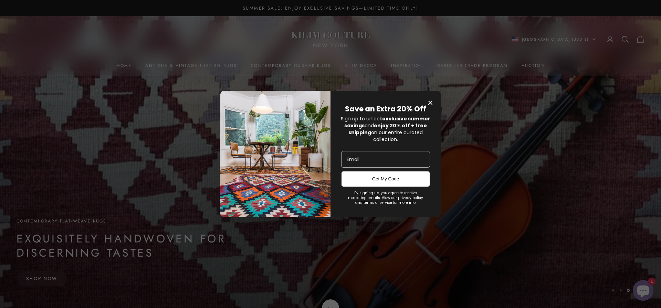
click at [430, 101] on icon "Close modal" at bounding box center [431, 103] width 4 height 4
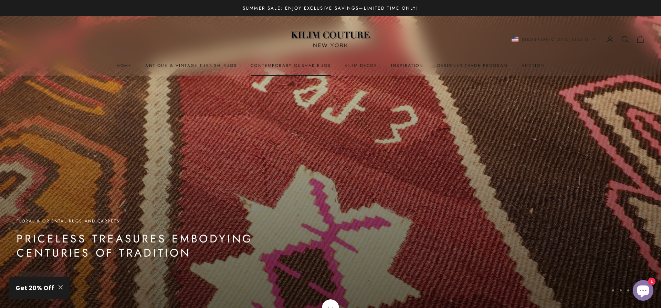
click at [254, 66] on link "Contemporary Oushak Rugs" at bounding box center [291, 65] width 80 height 7
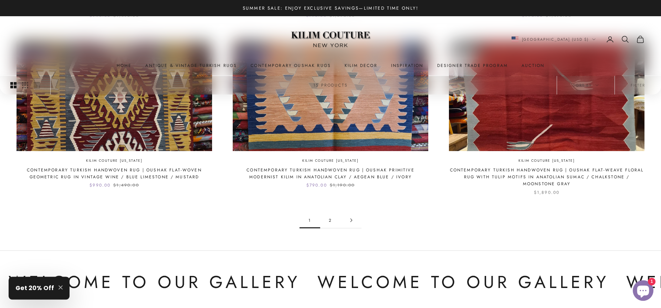
scroll to position [738, 0]
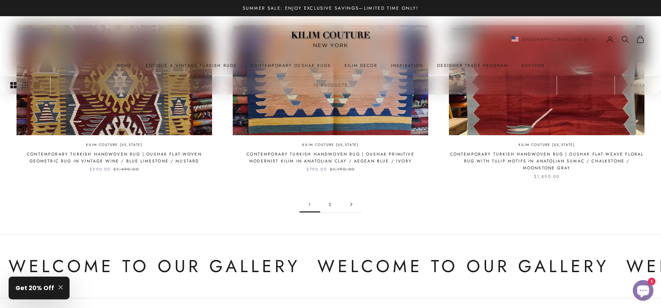
click at [332, 196] on link "2" at bounding box center [330, 204] width 21 height 16
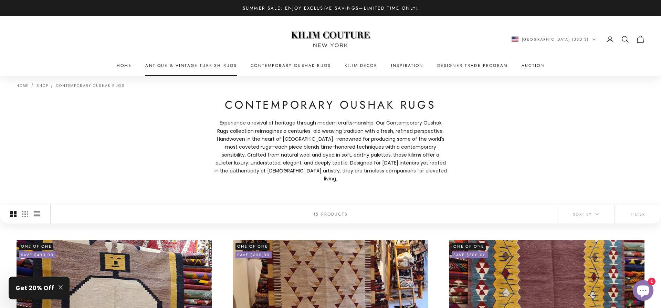
click at [208, 63] on link "Antique & Vintage Turkish Rugs" at bounding box center [191, 65] width 92 height 7
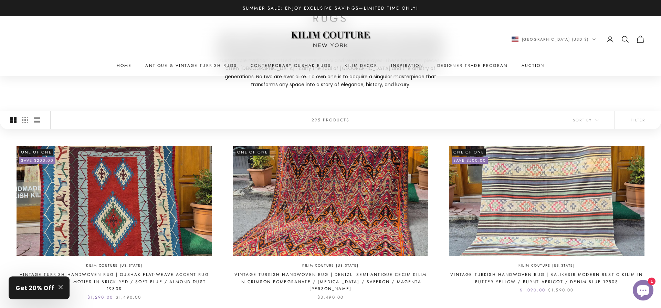
scroll to position [176, 0]
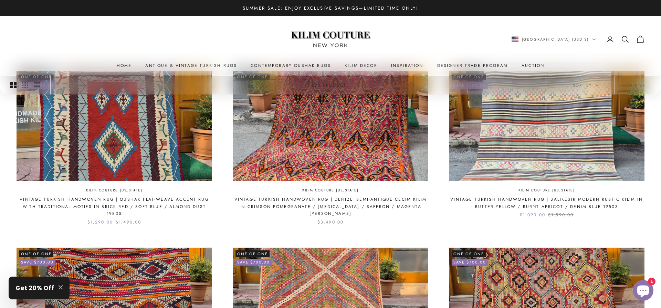
click at [625, 36] on icon "Secondary navigation" at bounding box center [626, 39] width 8 height 8
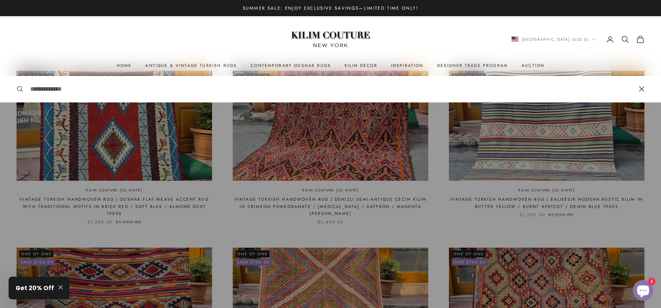
click at [641, 288] on icon "Chat window" at bounding box center [644, 291] width 12 height 12
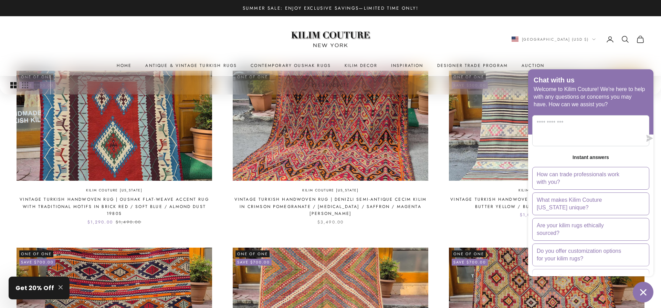
click at [628, 38] on icon "Secondary navigation" at bounding box center [625, 38] width 5 height 5
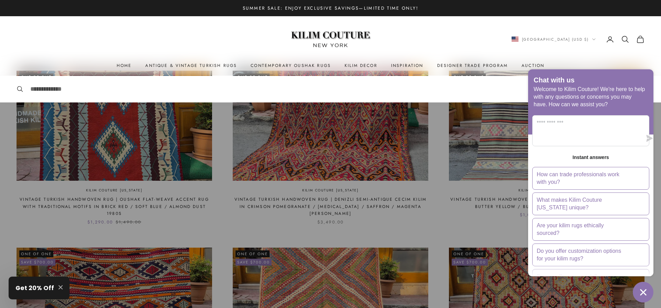
click at [499, 96] on div "Close" at bounding box center [331, 89] width 628 height 27
click at [250, 85] on input "Search" at bounding box center [331, 89] width 602 height 10
click at [252, 86] on input "Search" at bounding box center [331, 89] width 602 height 10
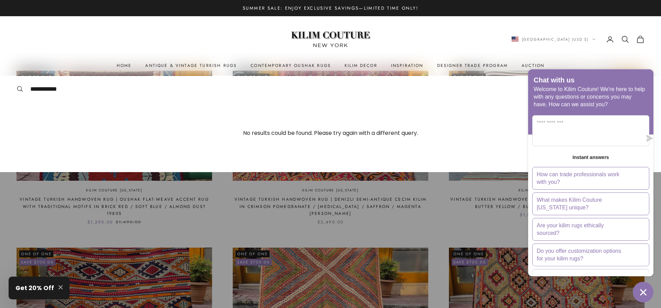
type input "**********"
click at [20, 85] on div "**********" at bounding box center [331, 89] width 628 height 27
click at [20, 89] on icon at bounding box center [20, 88] width 7 height 7
click at [18, 89] on icon at bounding box center [19, 88] width 4 height 4
click at [122, 66] on link "Home" at bounding box center [124, 65] width 15 height 7
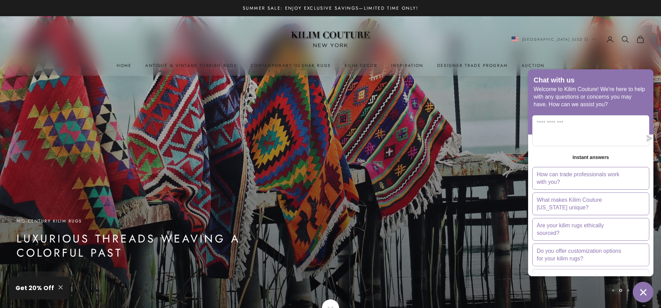
scroll to position [141, 0]
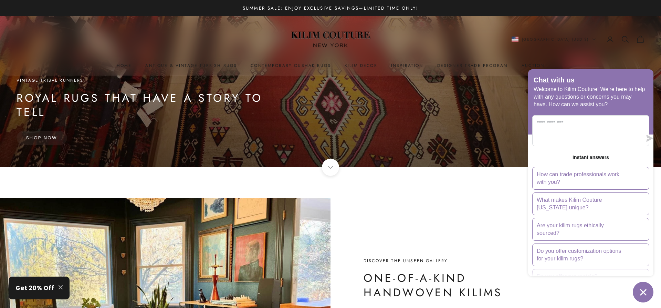
click at [633, 85] on div "Chat with us" at bounding box center [591, 80] width 114 height 9
click at [639, 291] on icon "Chat window" at bounding box center [643, 292] width 11 height 11
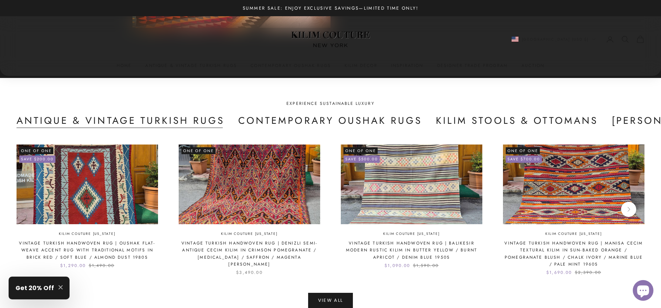
scroll to position [1616, 0]
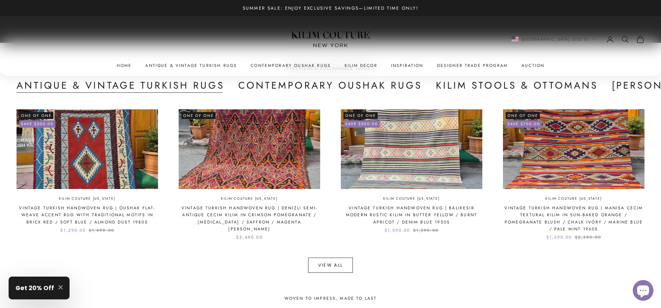
click at [317, 264] on link "View All" at bounding box center [330, 264] width 45 height 15
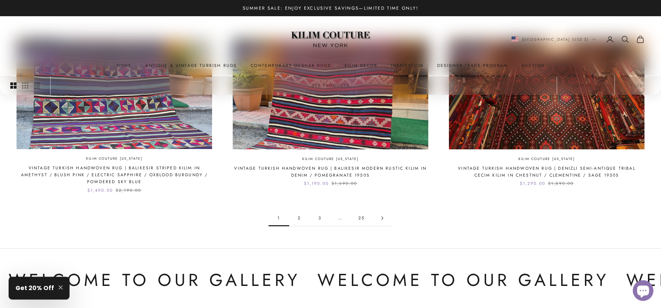
scroll to position [738, 0]
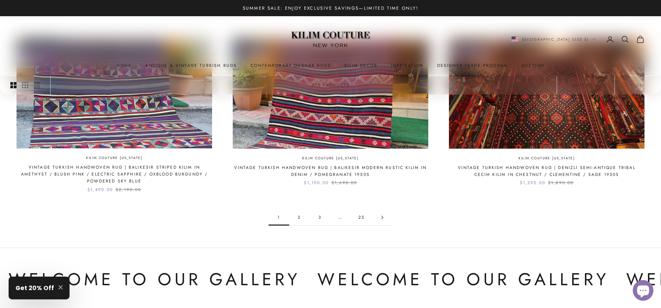
click at [298, 216] on link "2" at bounding box center [299, 217] width 21 height 16
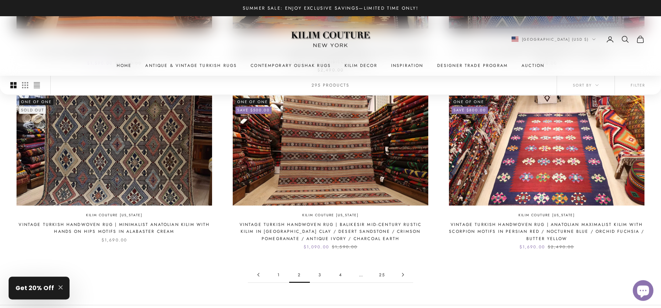
scroll to position [738, 0]
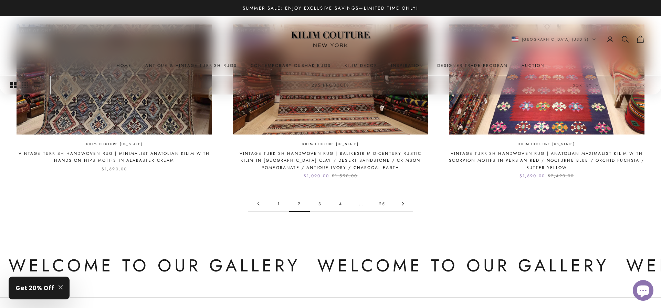
drag, startPoint x: 321, startPoint y: 203, endPoint x: 398, endPoint y: 248, distance: 88.9
click at [327, 200] on link "3" at bounding box center [320, 204] width 21 height 16
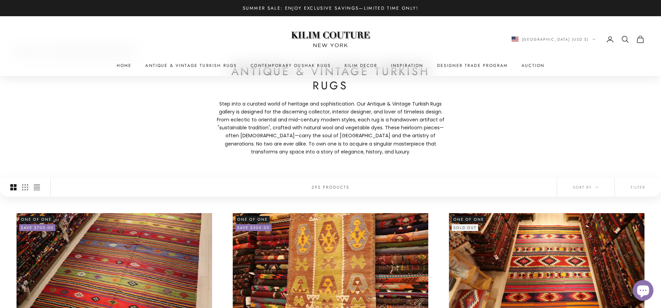
scroll to position [35, 0]
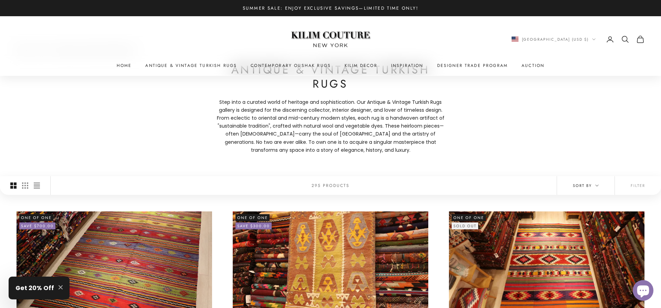
click at [597, 186] on icon "button" at bounding box center [597, 185] width 3 height 3
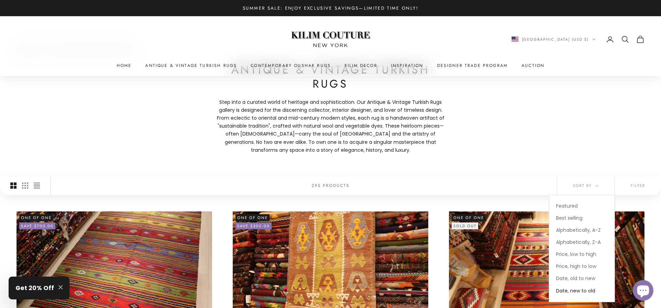
click at [574, 290] on span "Date, new to old" at bounding box center [575, 290] width 39 height 7
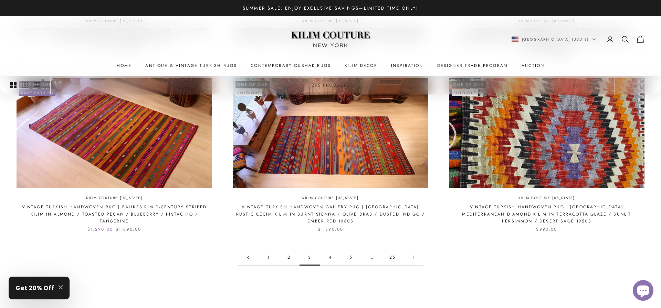
scroll to position [703, 0]
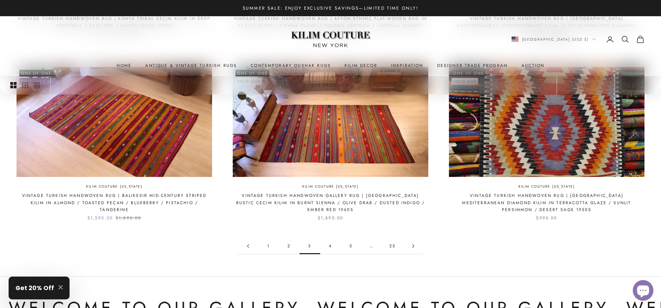
click at [330, 238] on link "4" at bounding box center [330, 246] width 21 height 16
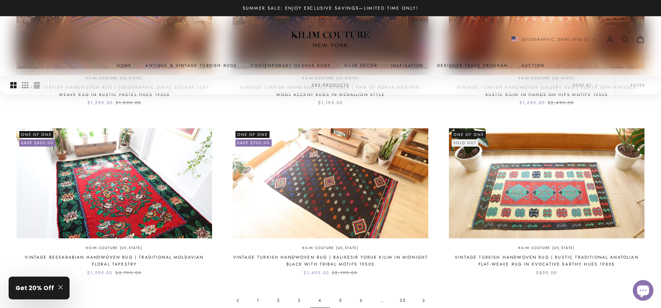
scroll to position [668, 0]
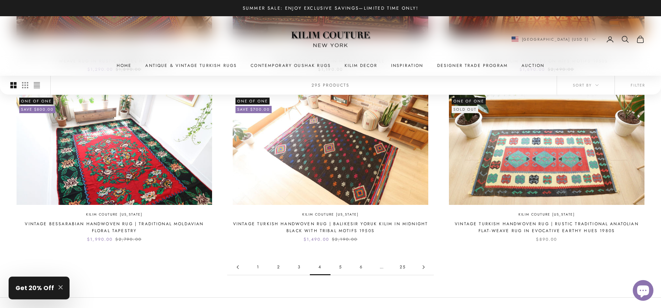
click at [340, 260] on link "5" at bounding box center [341, 267] width 21 height 16
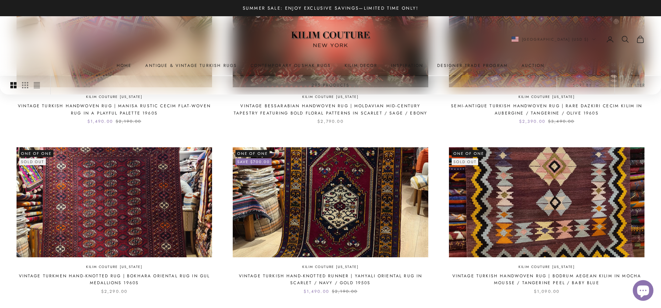
scroll to position [281, 0]
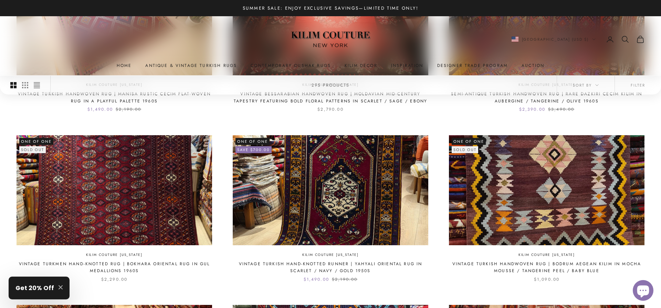
click at [86, 182] on img at bounding box center [115, 190] width 196 height 110
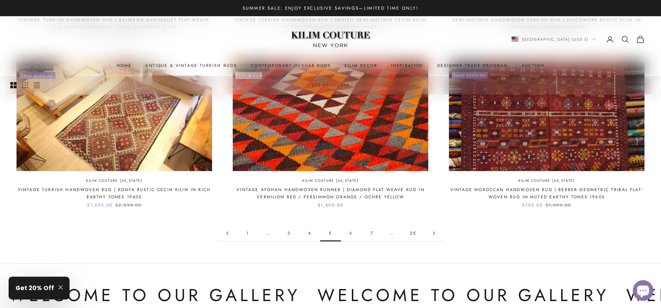
scroll to position [703, 0]
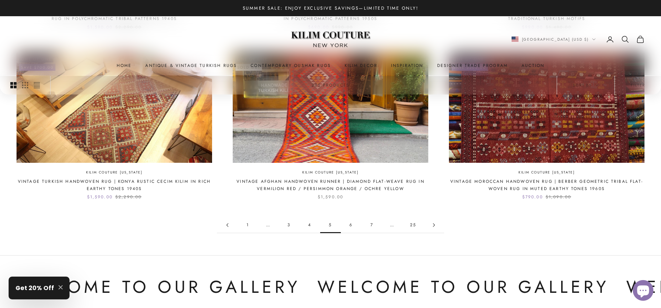
click at [350, 226] on link "6" at bounding box center [351, 225] width 21 height 16
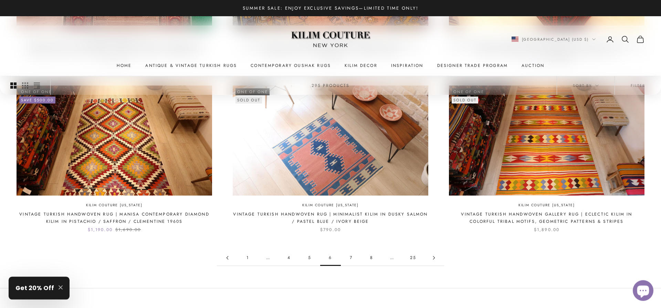
scroll to position [738, 0]
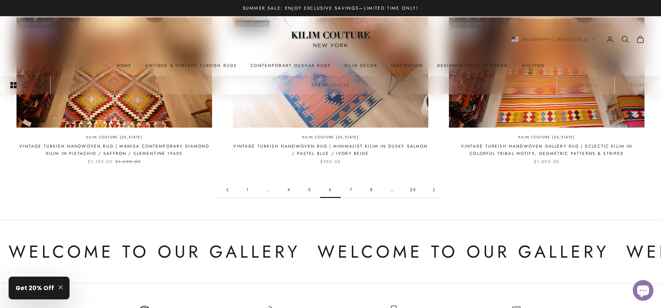
click at [348, 191] on link "7" at bounding box center [351, 190] width 21 height 16
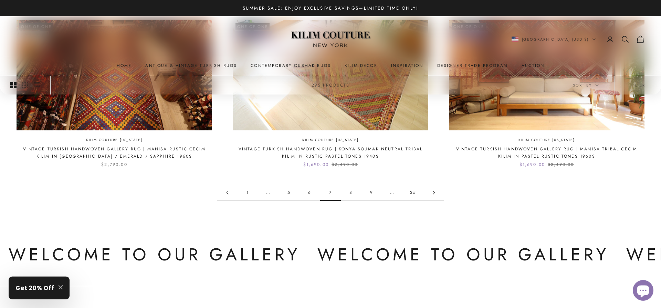
scroll to position [738, 0]
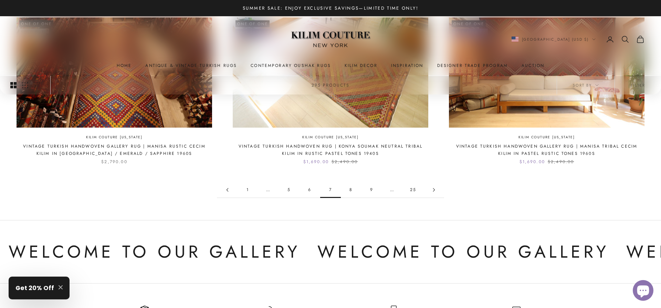
click at [351, 187] on link "8" at bounding box center [351, 190] width 21 height 16
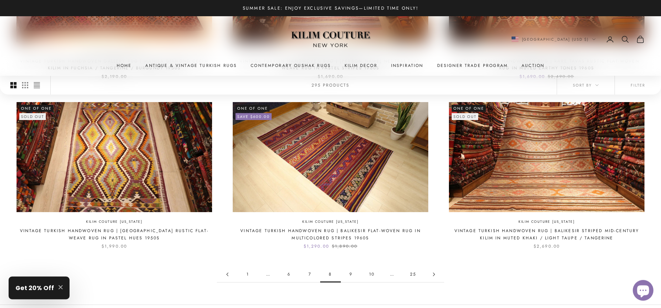
scroll to position [668, 0]
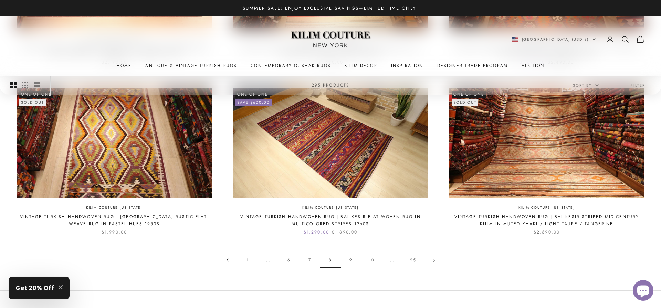
click at [351, 259] on link "9" at bounding box center [351, 260] width 21 height 16
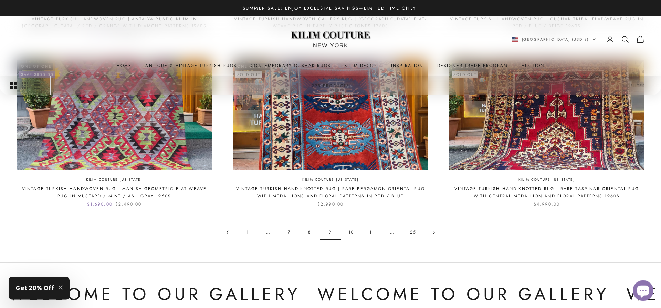
scroll to position [703, 0]
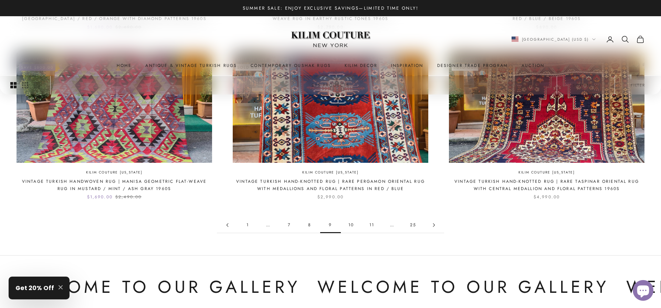
click at [351, 224] on link "10" at bounding box center [351, 225] width 21 height 16
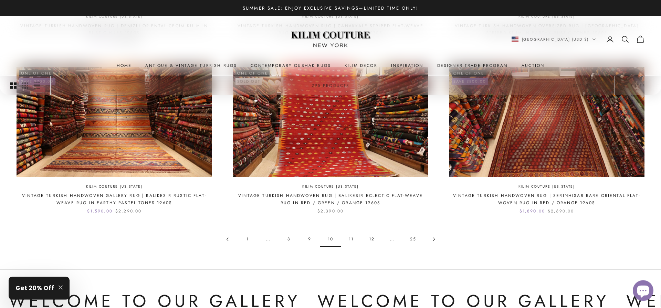
scroll to position [703, 0]
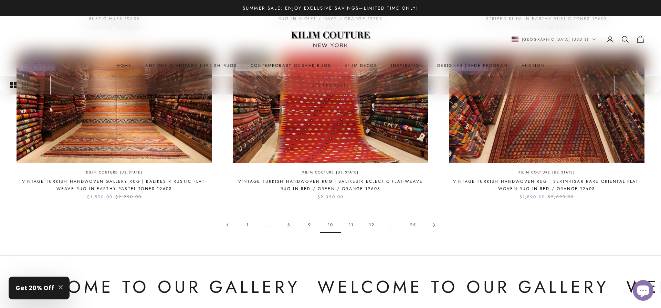
click at [351, 226] on link "11" at bounding box center [351, 225] width 21 height 16
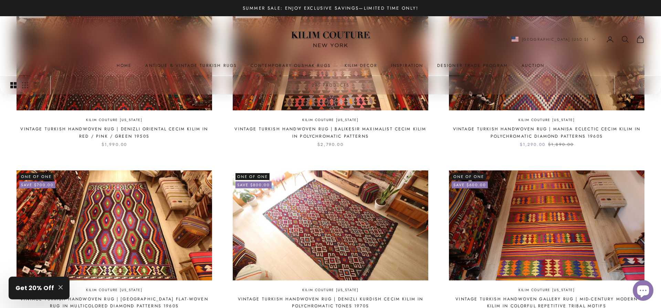
scroll to position [105, 0]
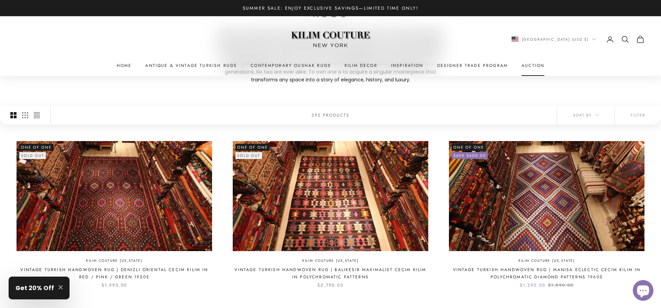
click at [527, 64] on link "Auction" at bounding box center [533, 65] width 23 height 7
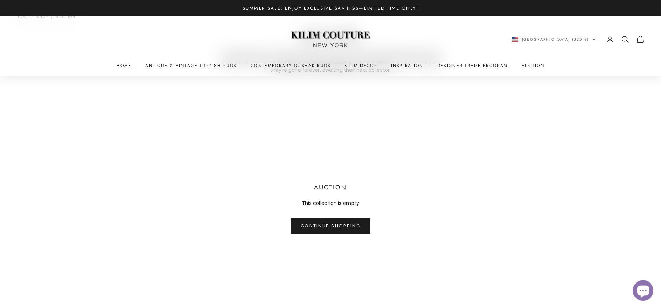
scroll to position [141, 0]
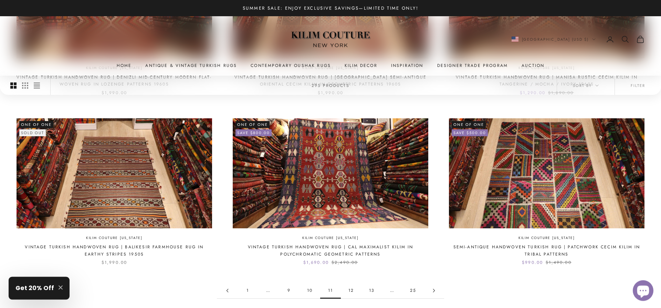
scroll to position [668, 0]
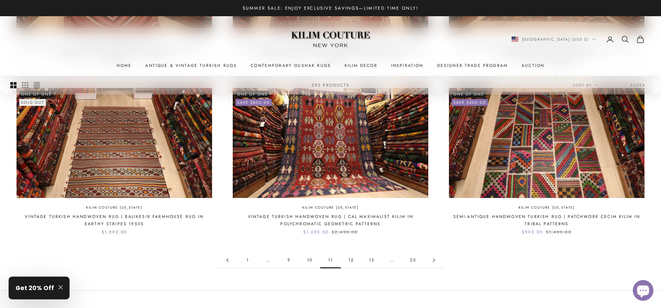
click at [353, 261] on link "12" at bounding box center [351, 260] width 21 height 16
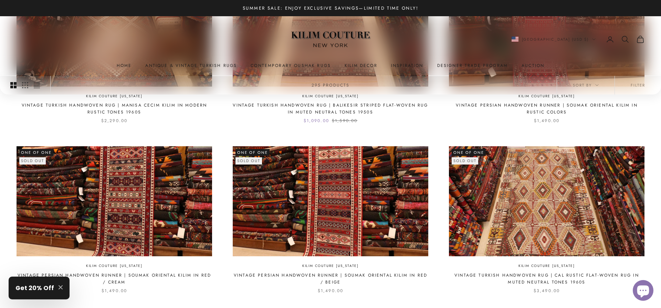
scroll to position [457, 0]
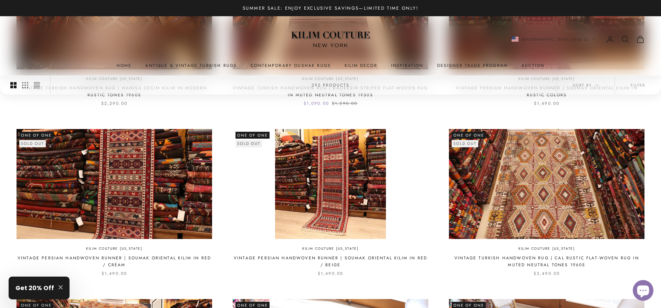
click at [373, 209] on img at bounding box center [331, 184] width 196 height 110
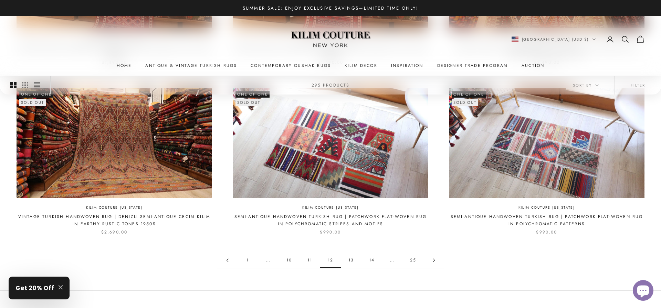
scroll to position [703, 0]
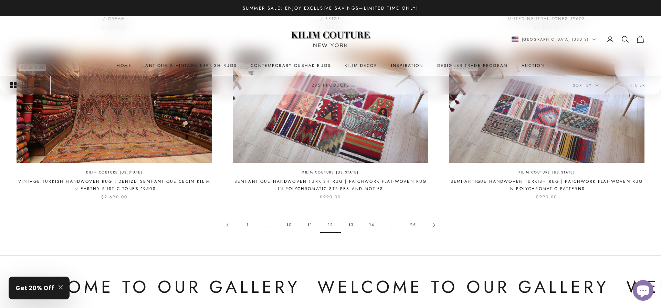
click at [351, 224] on link "13" at bounding box center [351, 225] width 21 height 16
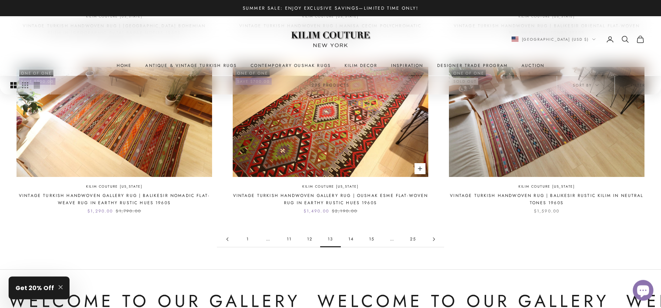
scroll to position [703, 0]
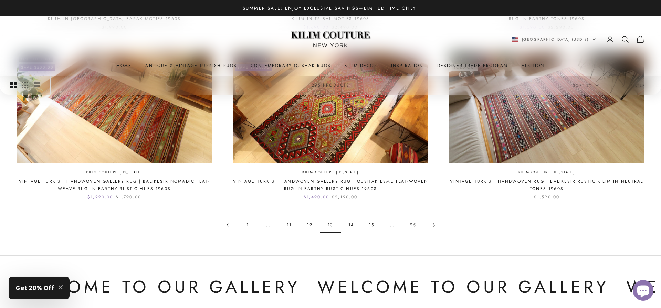
click at [352, 227] on link "14" at bounding box center [351, 225] width 21 height 16
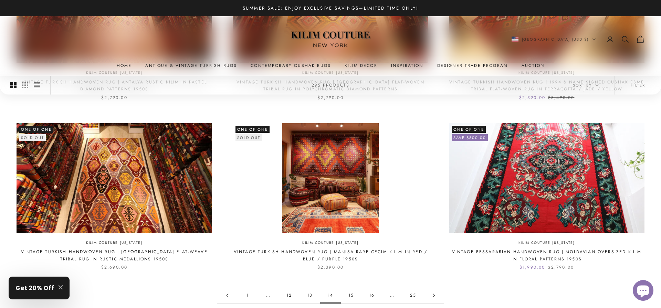
scroll to position [668, 0]
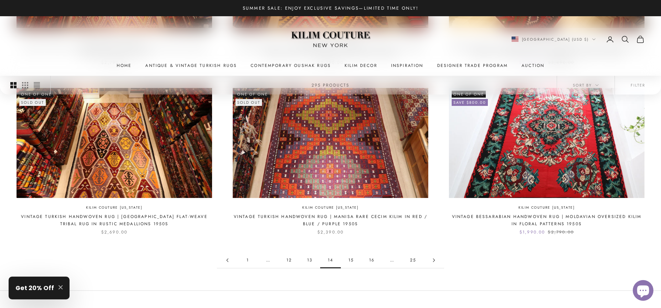
click at [353, 257] on link "15" at bounding box center [351, 260] width 21 height 16
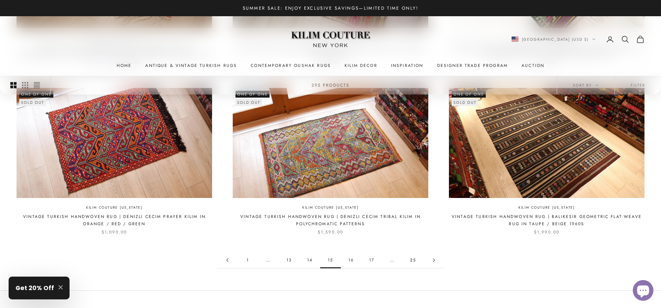
scroll to position [703, 0]
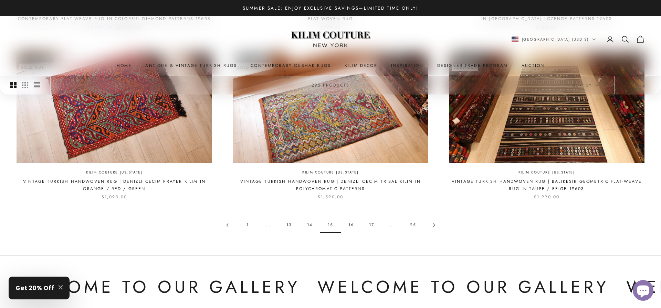
click at [350, 223] on link "16" at bounding box center [351, 225] width 21 height 16
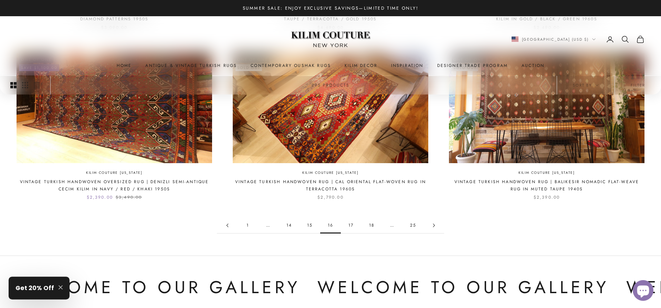
scroll to position [703, 0]
click at [351, 224] on link "17" at bounding box center [351, 225] width 21 height 16
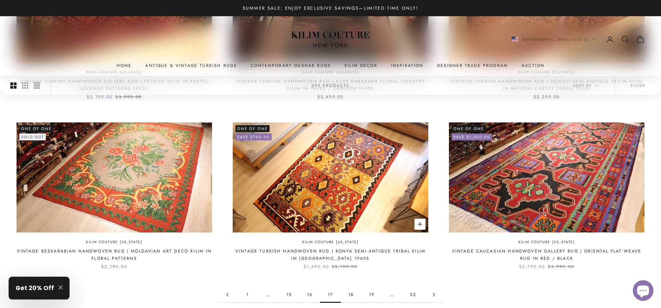
scroll to position [668, 0]
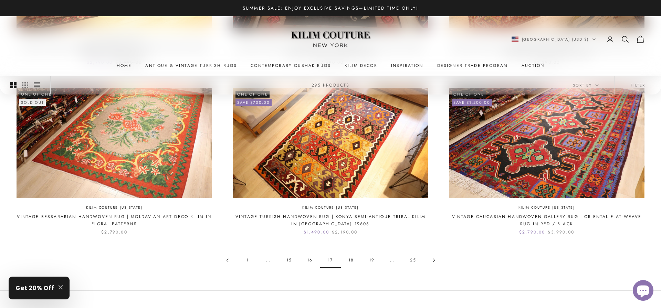
click at [352, 260] on link "18" at bounding box center [351, 260] width 21 height 16
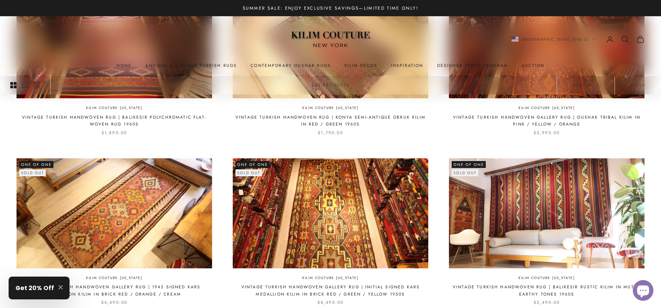
scroll to position [703, 0]
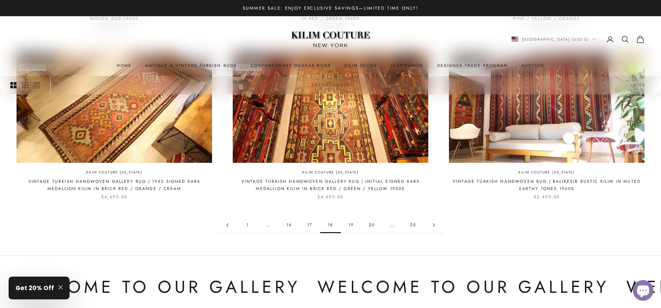
click at [350, 224] on link "19" at bounding box center [351, 225] width 21 height 16
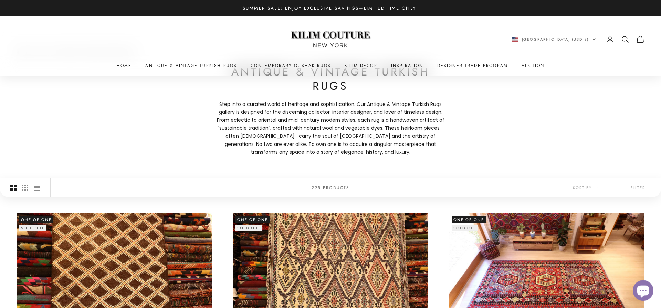
scroll to position [105, 0]
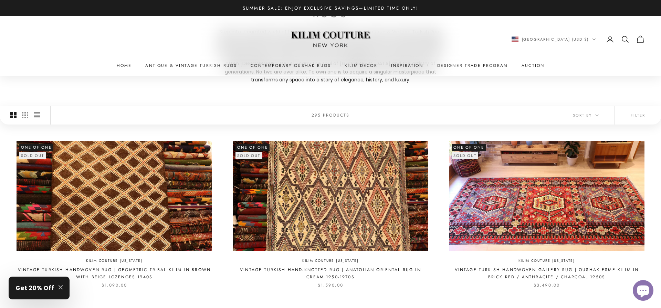
click at [549, 221] on img at bounding box center [547, 196] width 196 height 110
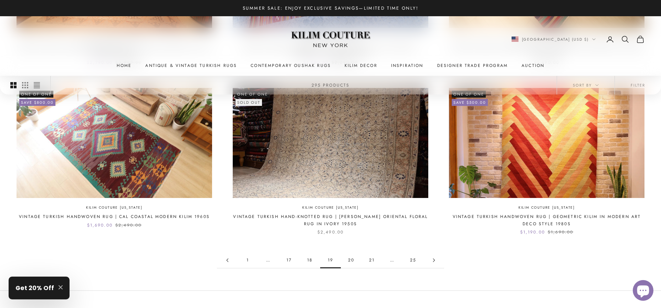
scroll to position [703, 0]
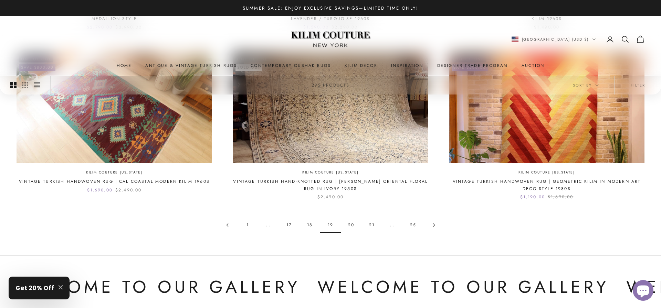
click at [349, 226] on link "20" at bounding box center [351, 225] width 21 height 16
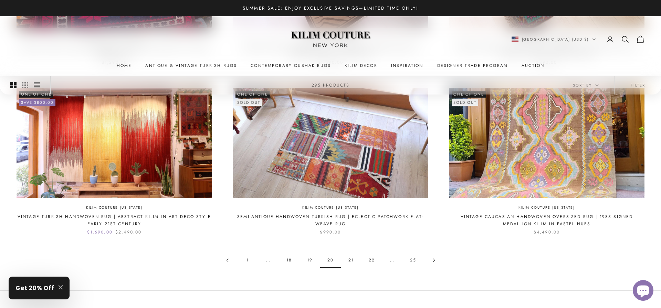
scroll to position [703, 0]
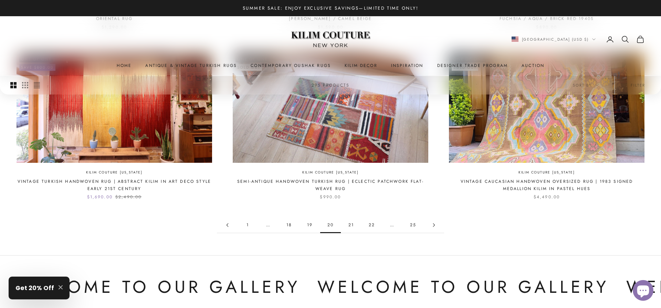
click at [347, 225] on link "21" at bounding box center [351, 225] width 21 height 16
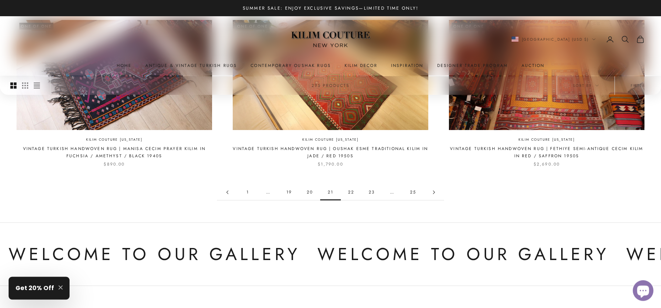
scroll to position [738, 0]
